Goal: Transaction & Acquisition: Purchase product/service

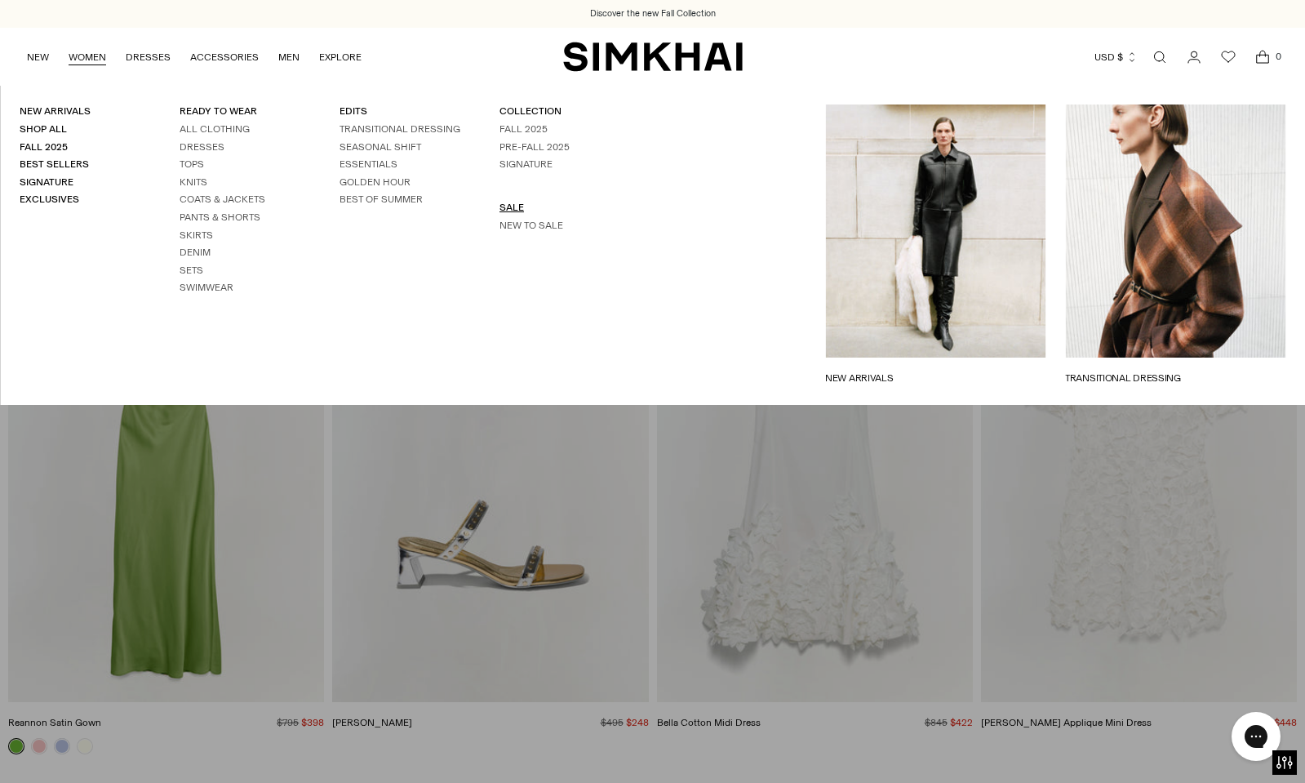
click at [499, 210] on link "SALE" at bounding box center [511, 207] width 24 height 11
